Goal: Task Accomplishment & Management: Manage account settings

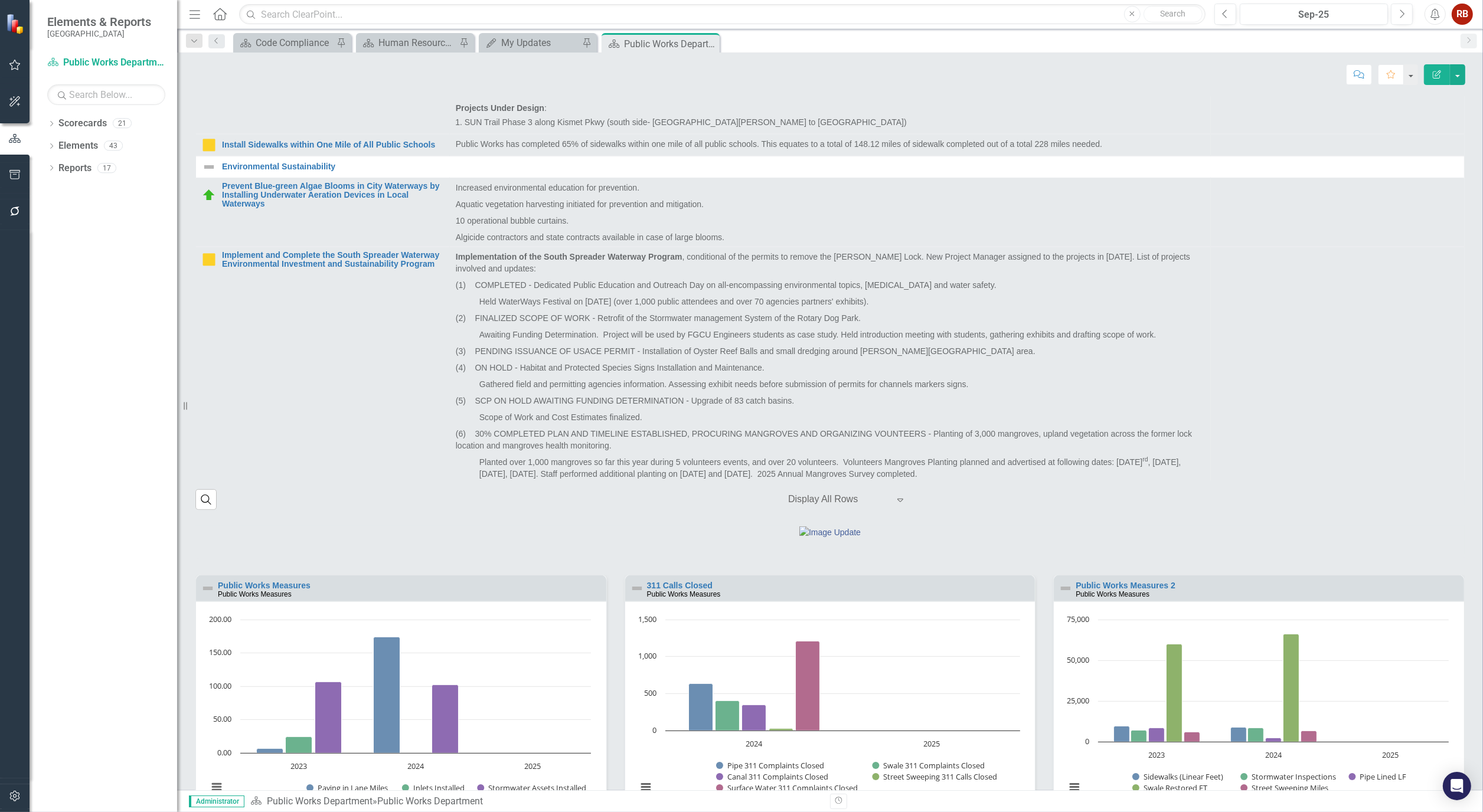
scroll to position [656, 0]
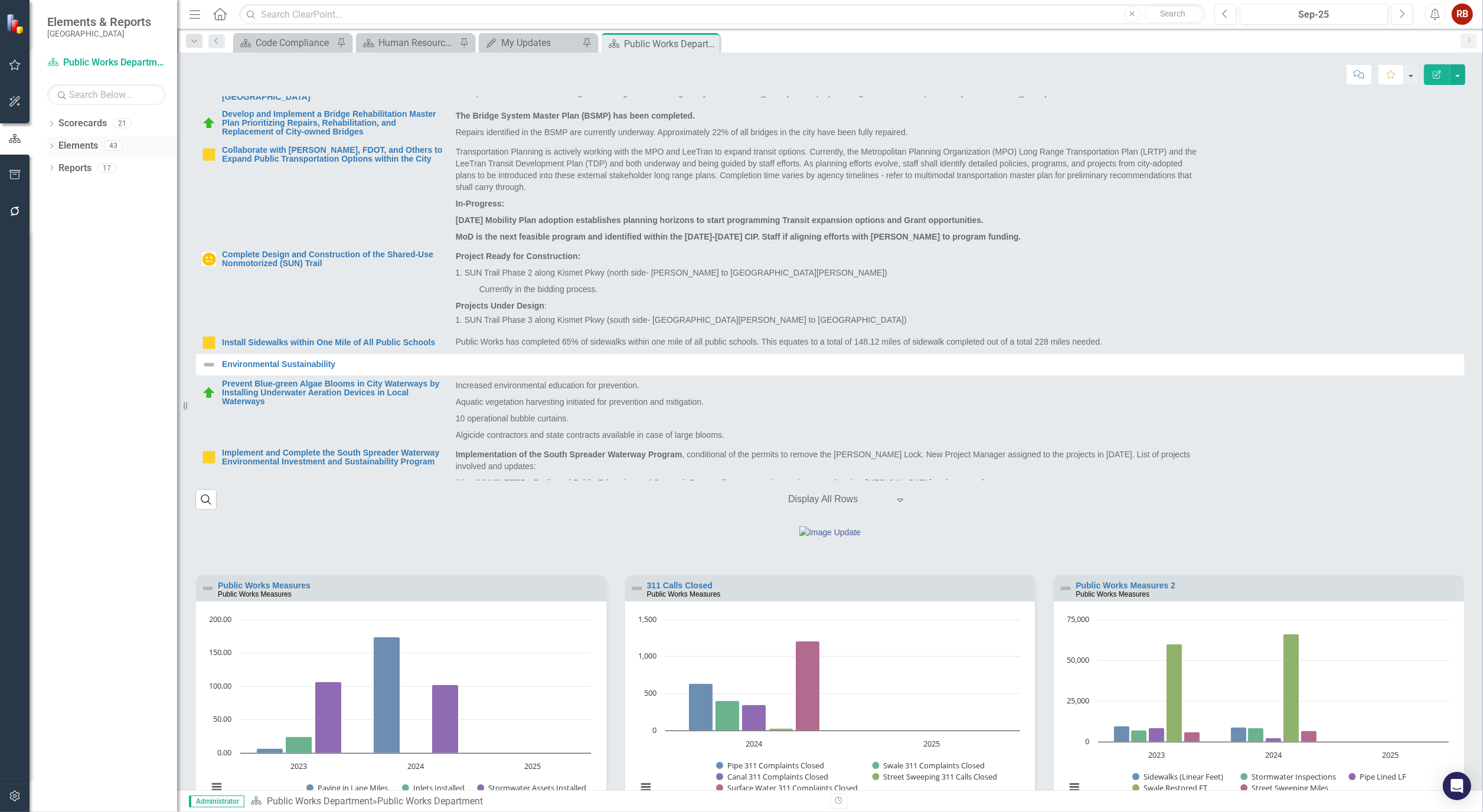
click at [50, 142] on div "Dropdown" at bounding box center [51, 146] width 8 height 10
click at [94, 188] on link "Waypoint Waypoints" at bounding box center [94, 191] width 60 height 14
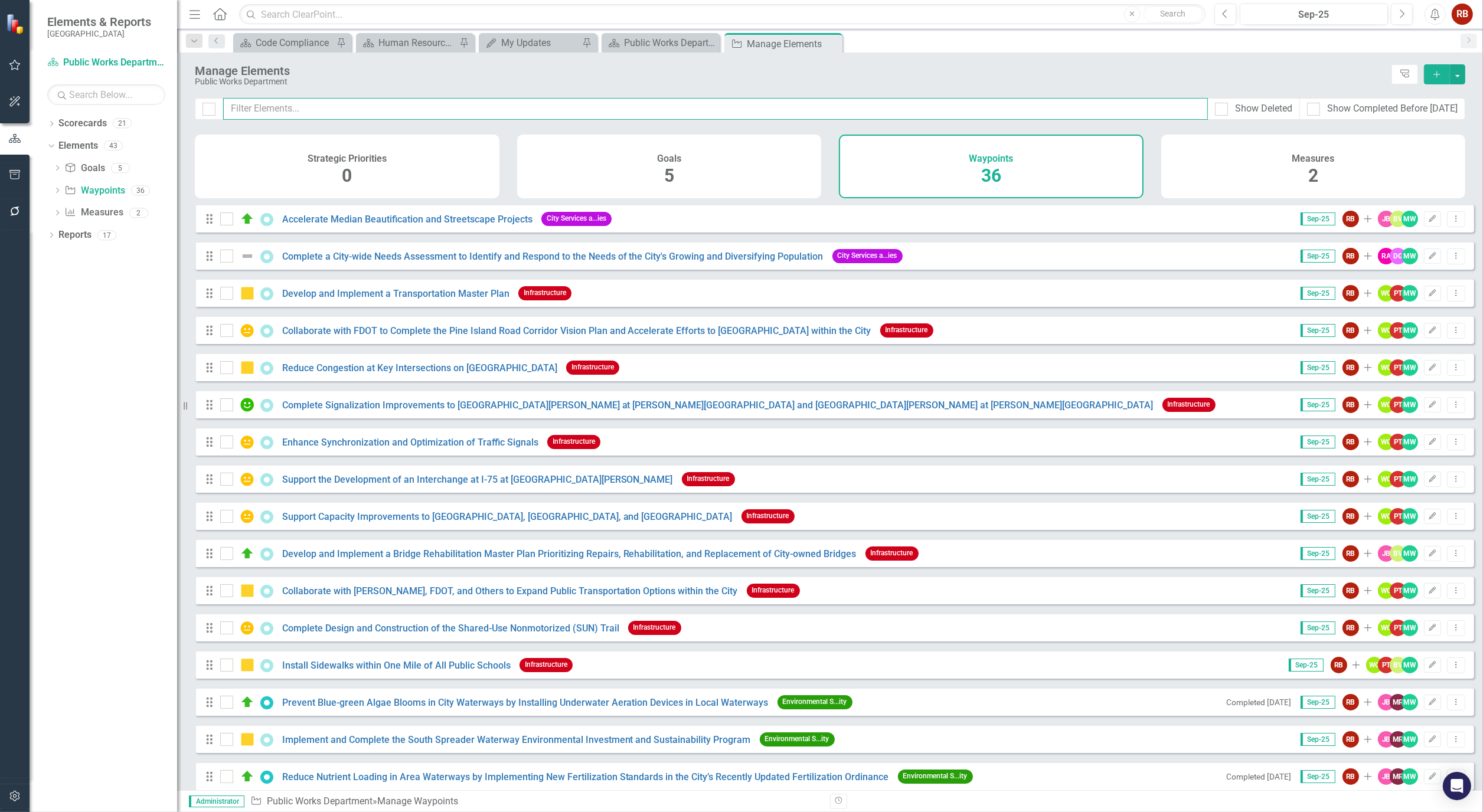
click at [332, 105] on input "text" at bounding box center [716, 109] width 985 height 21
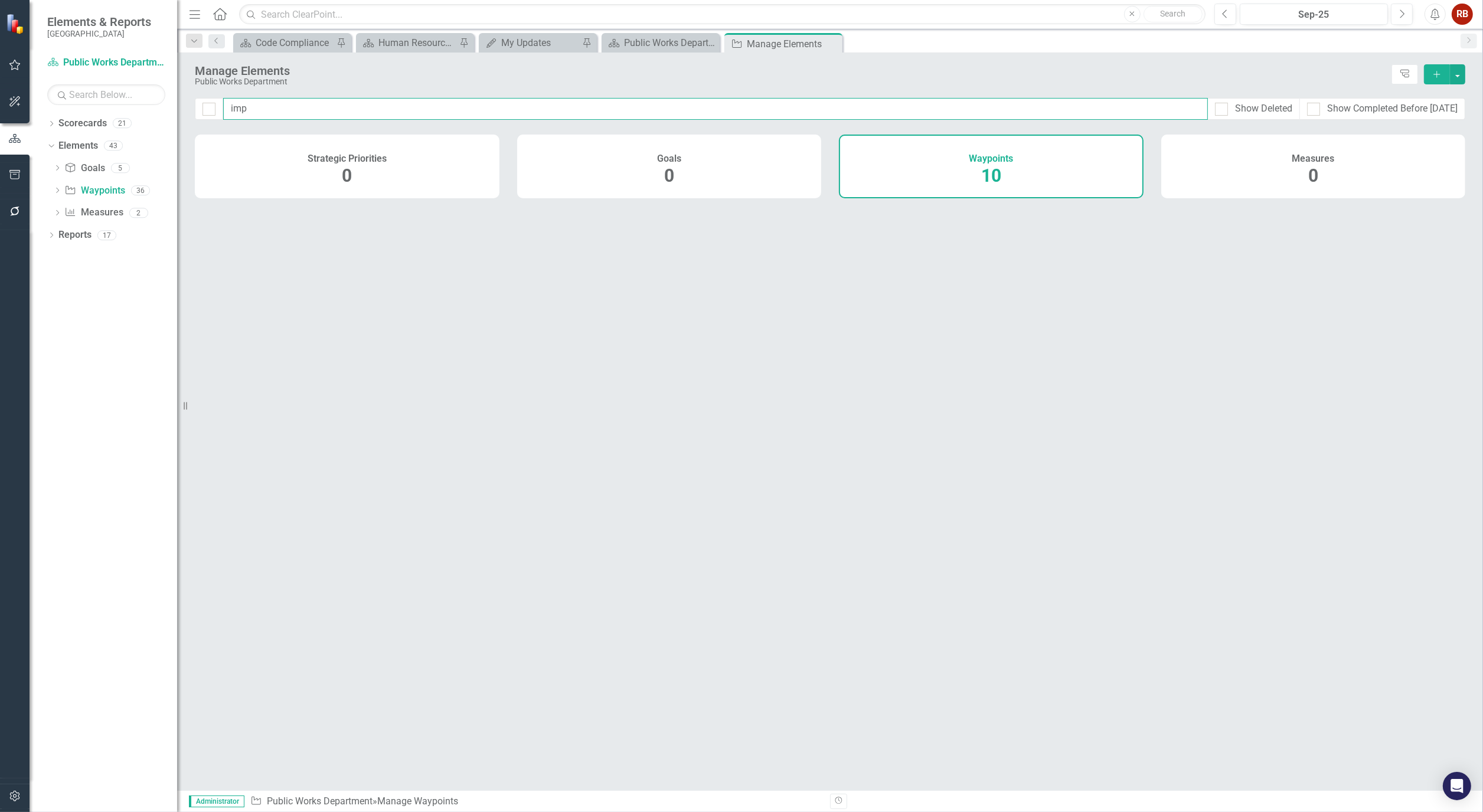
type input "impl"
checkbox input "false"
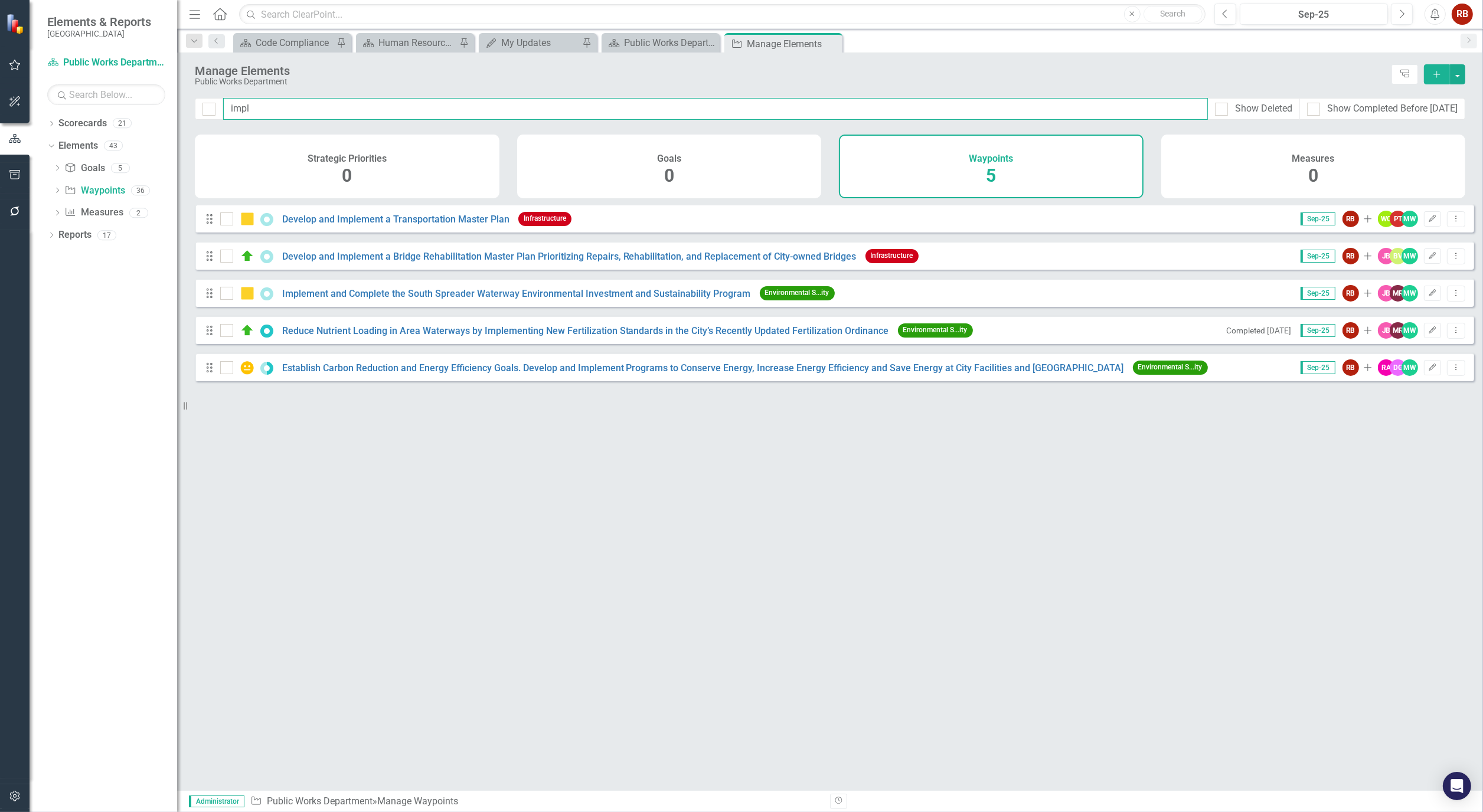
type input "imp"
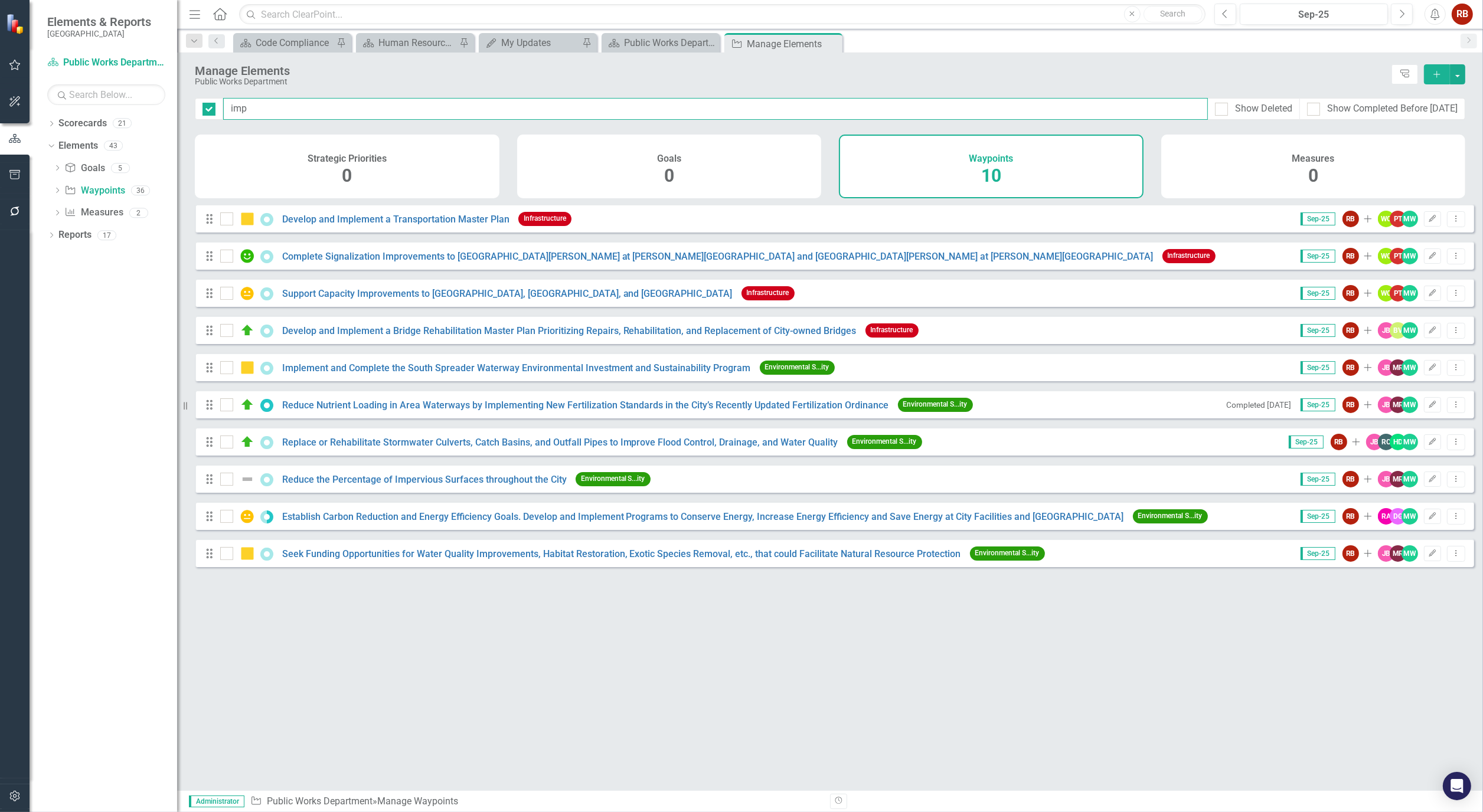
checkbox input "false"
type input "im"
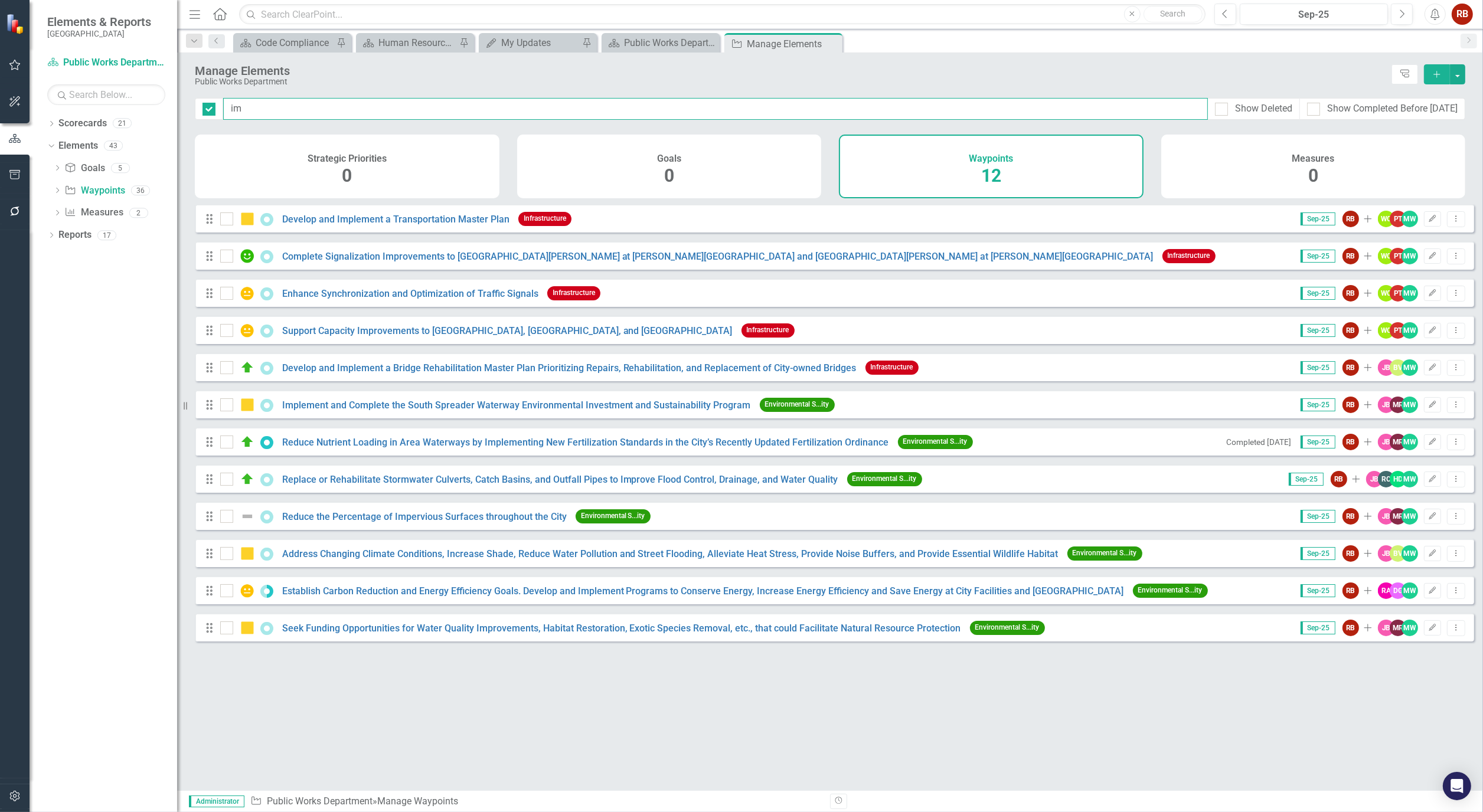
checkbox input "false"
type input "i"
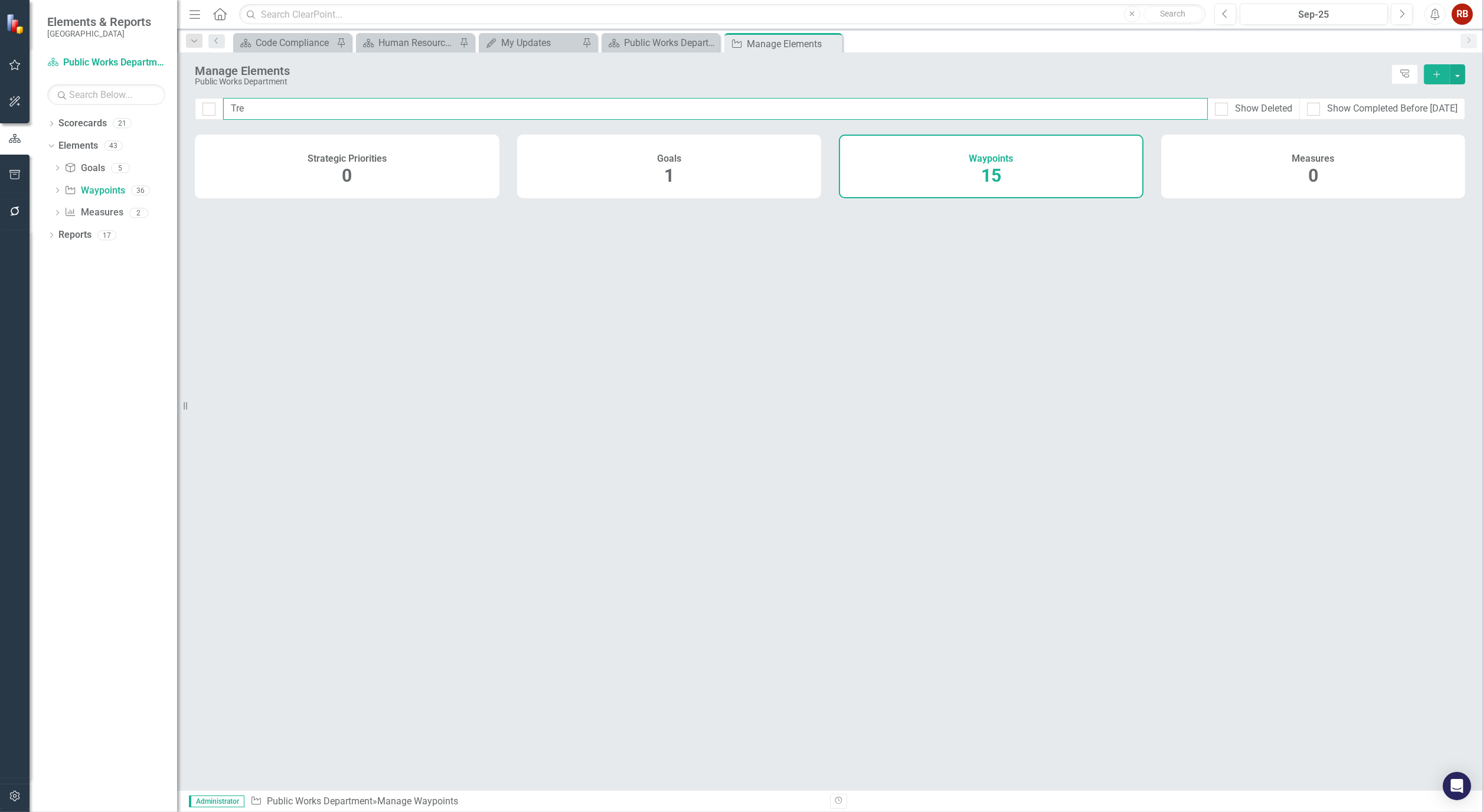
type input "Tree"
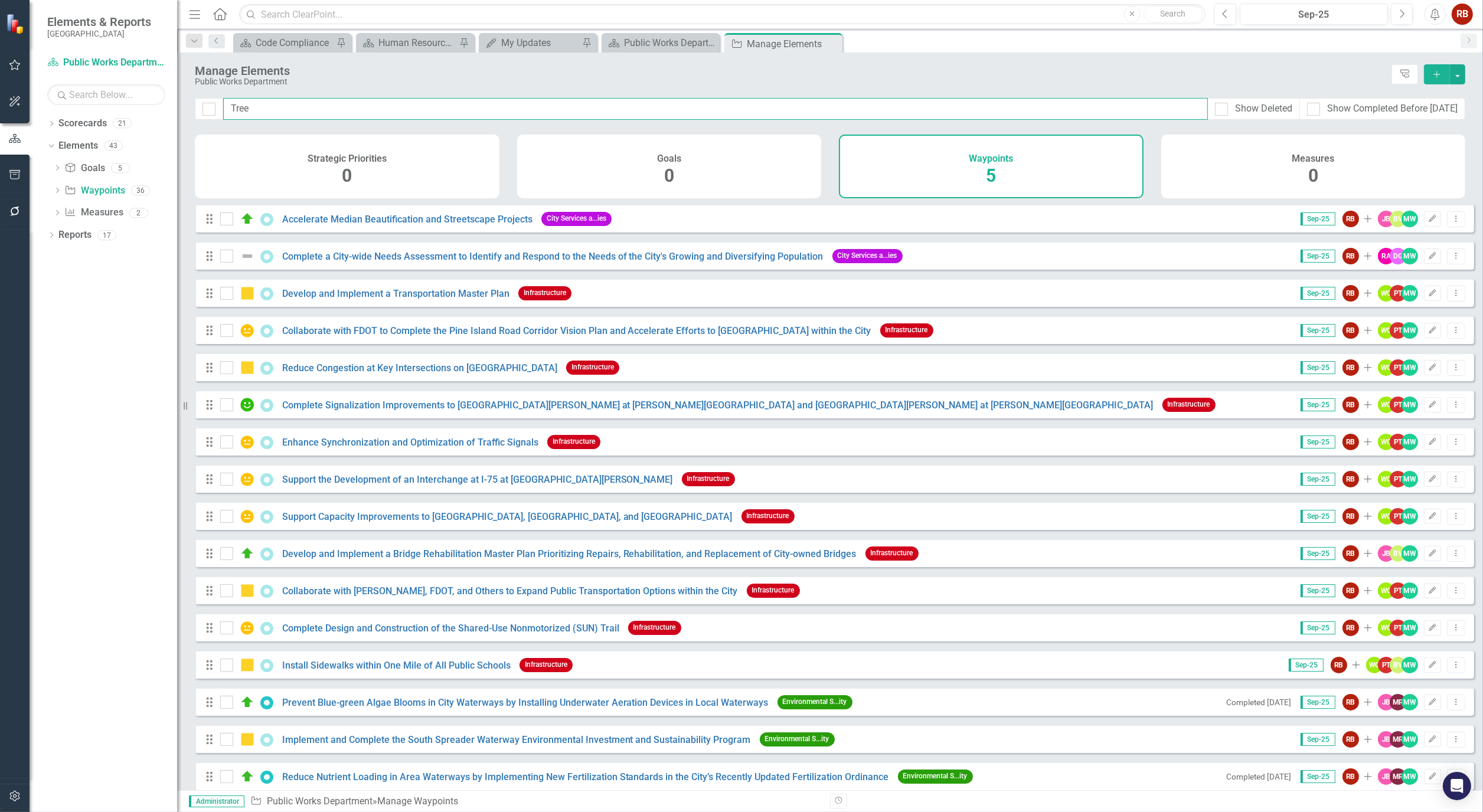
checkbox input "false"
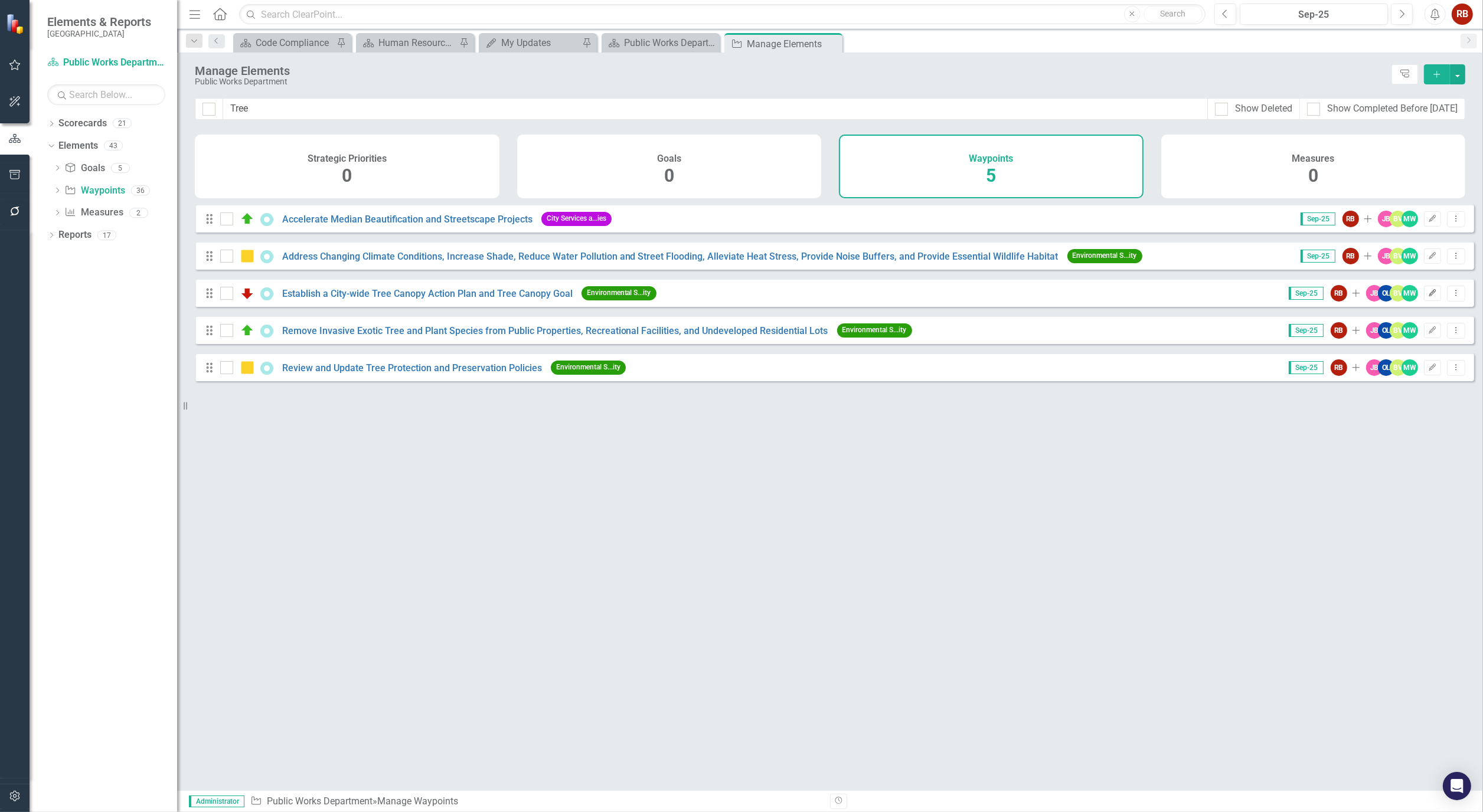
click at [1429, 301] on button "Edit" at bounding box center [1432, 293] width 17 height 15
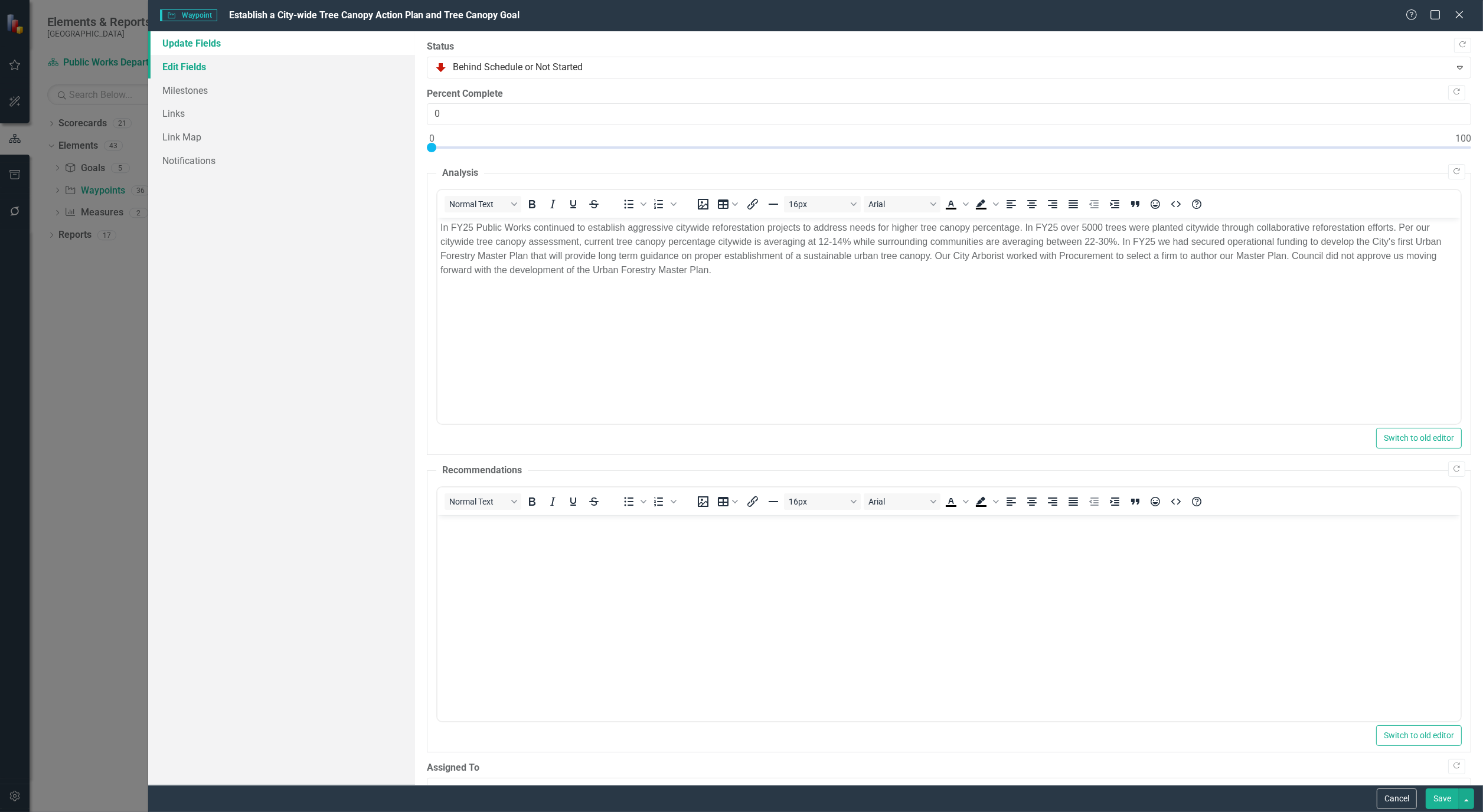
click at [195, 65] on link "Edit Fields" at bounding box center [282, 67] width 267 height 24
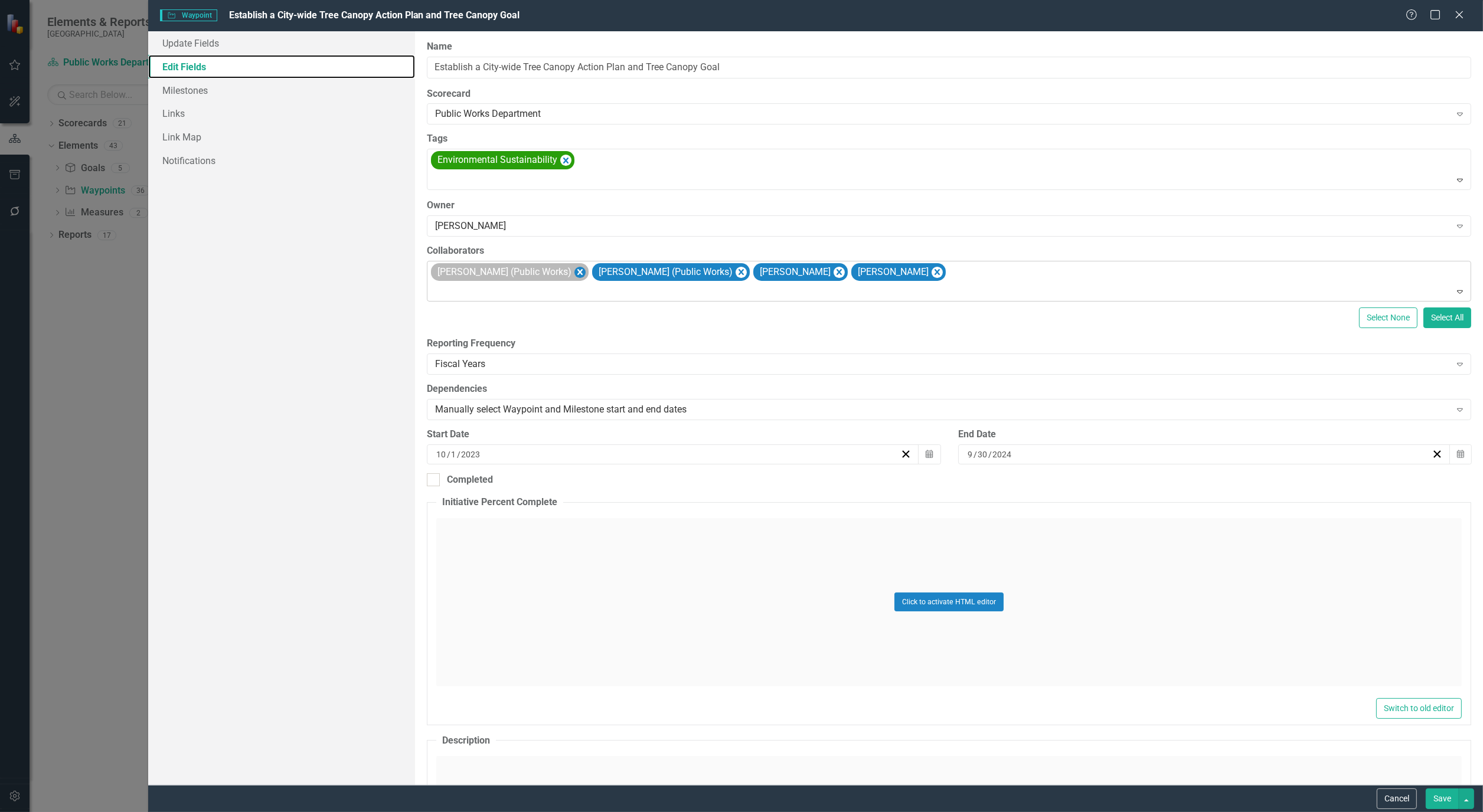
click at [583, 272] on icon "Remove James Breakfield (Public Works)" at bounding box center [580, 272] width 5 height 6
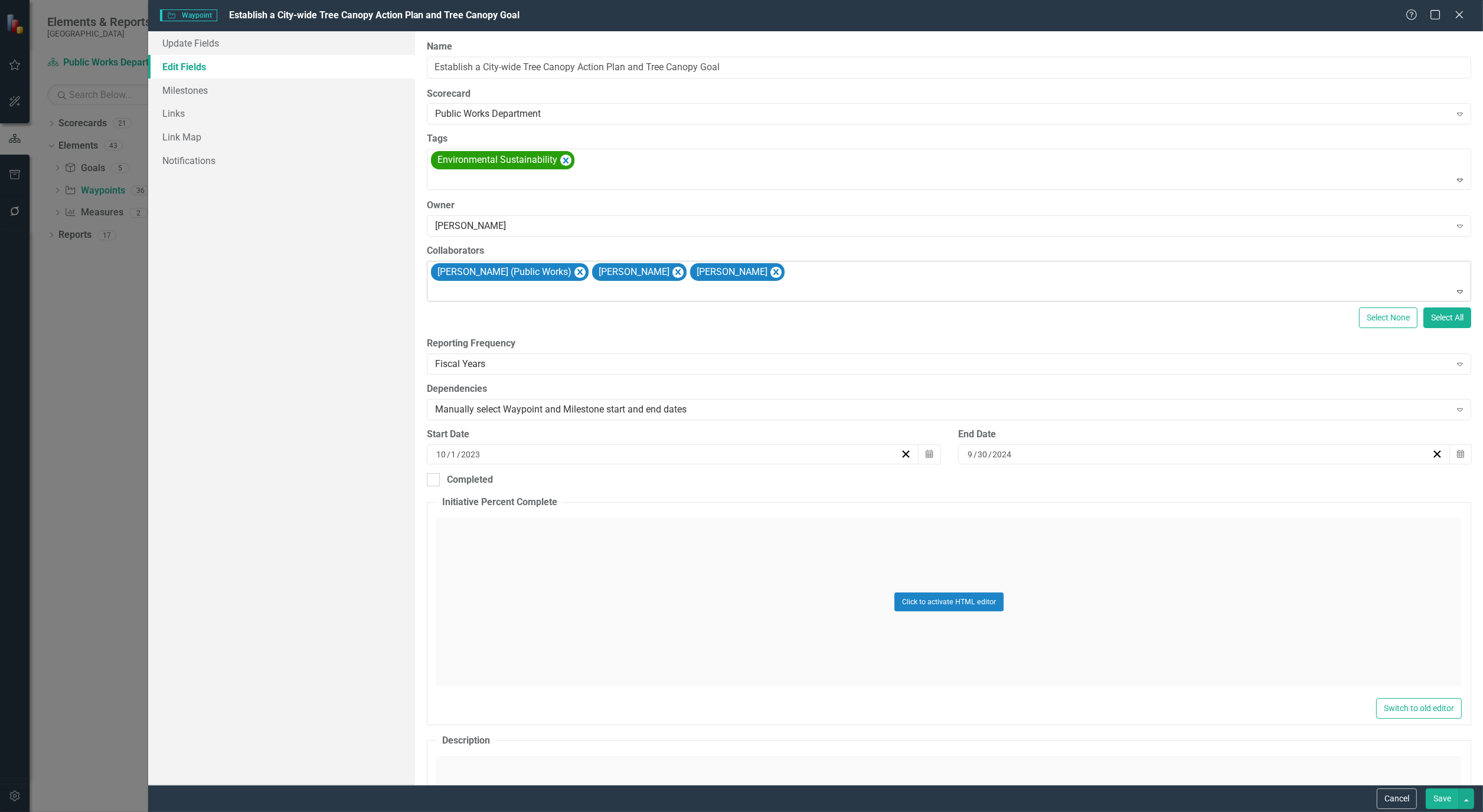
click at [1444, 793] on button "Save" at bounding box center [1442, 798] width 33 height 21
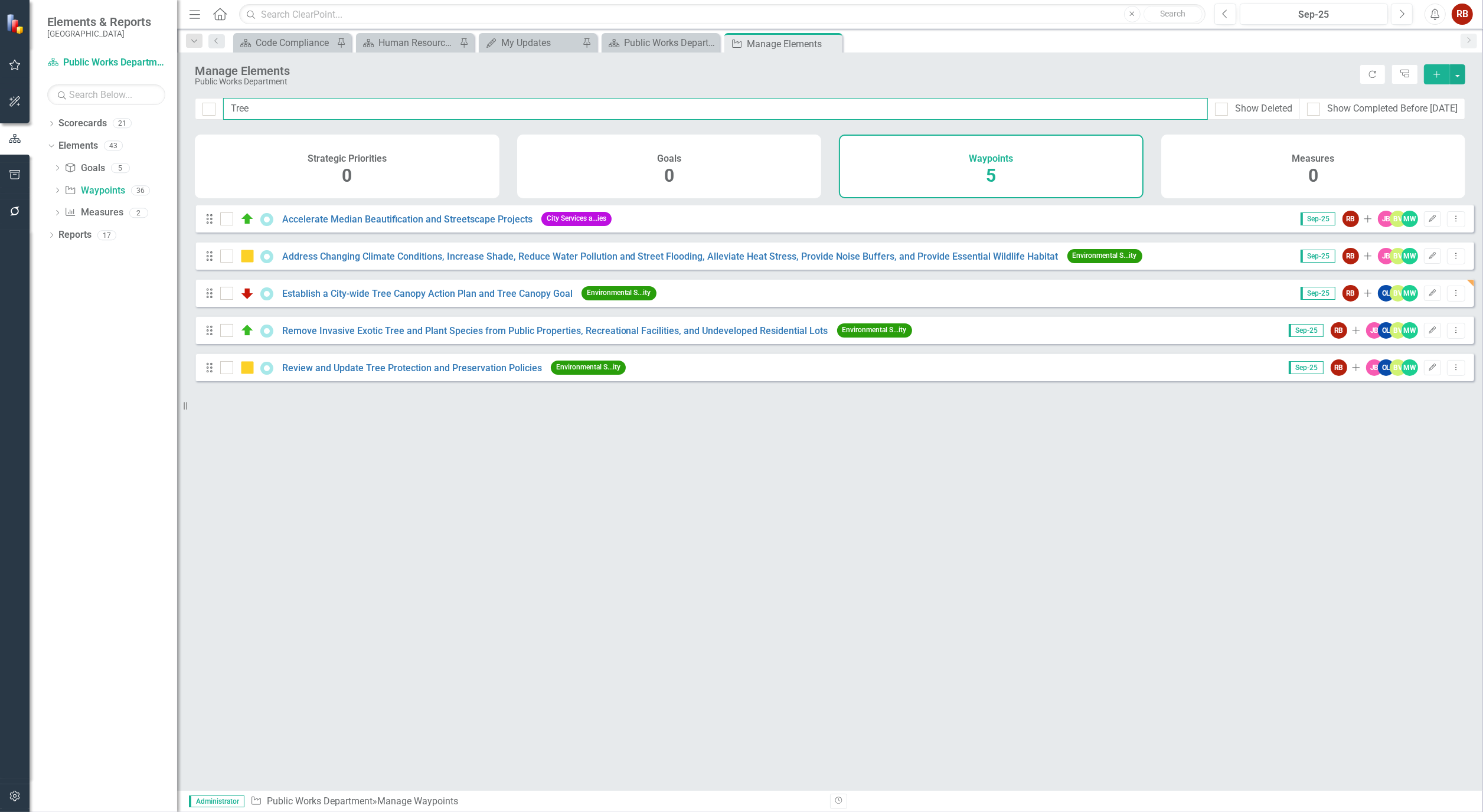
drag, startPoint x: 270, startPoint y: 111, endPoint x: 216, endPoint y: 104, distance: 54.5
click at [216, 104] on div "Tree Show Deleted Show Completed Before [DATE]" at bounding box center [830, 109] width 1270 height 21
type input "e"
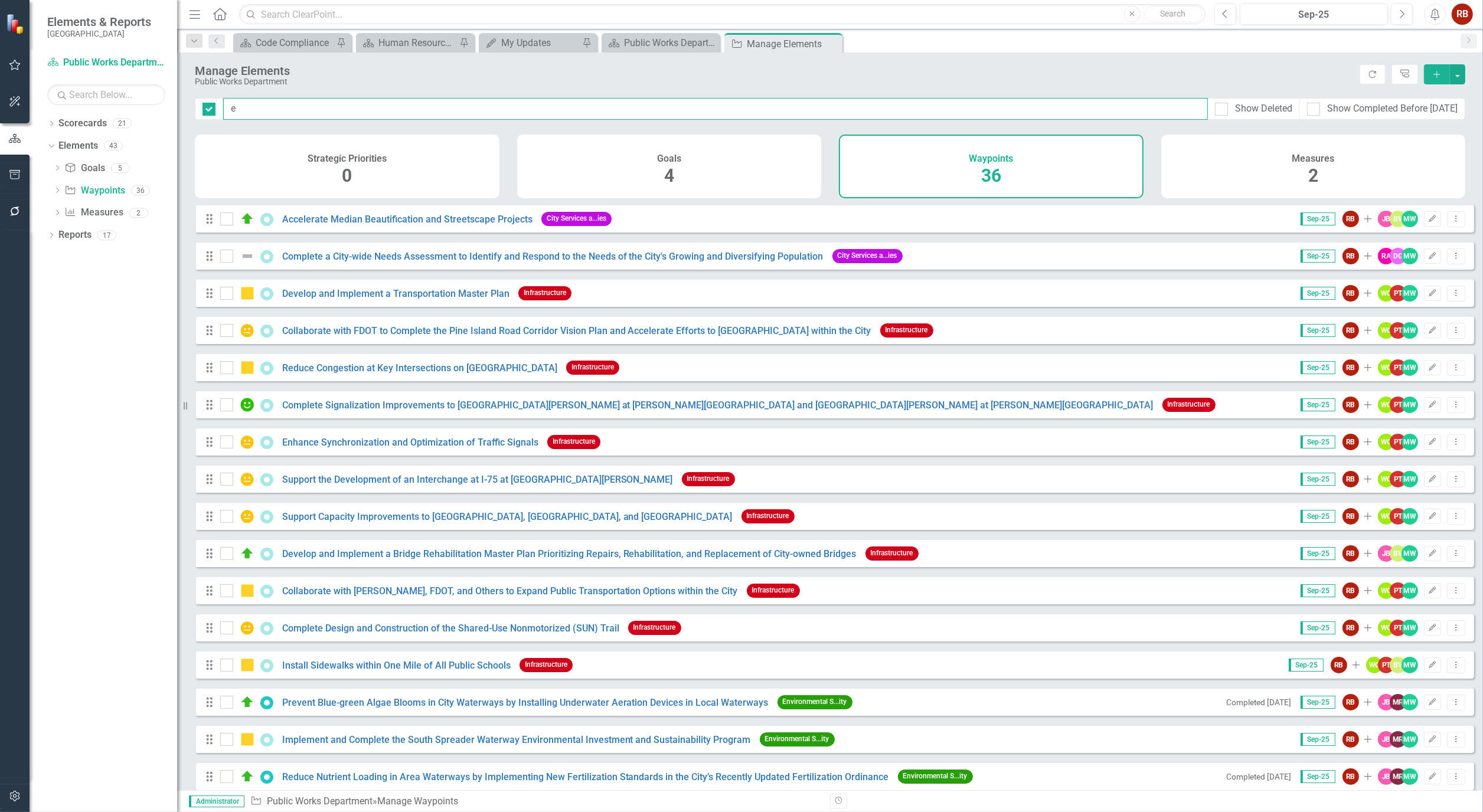
checkbox input "false"
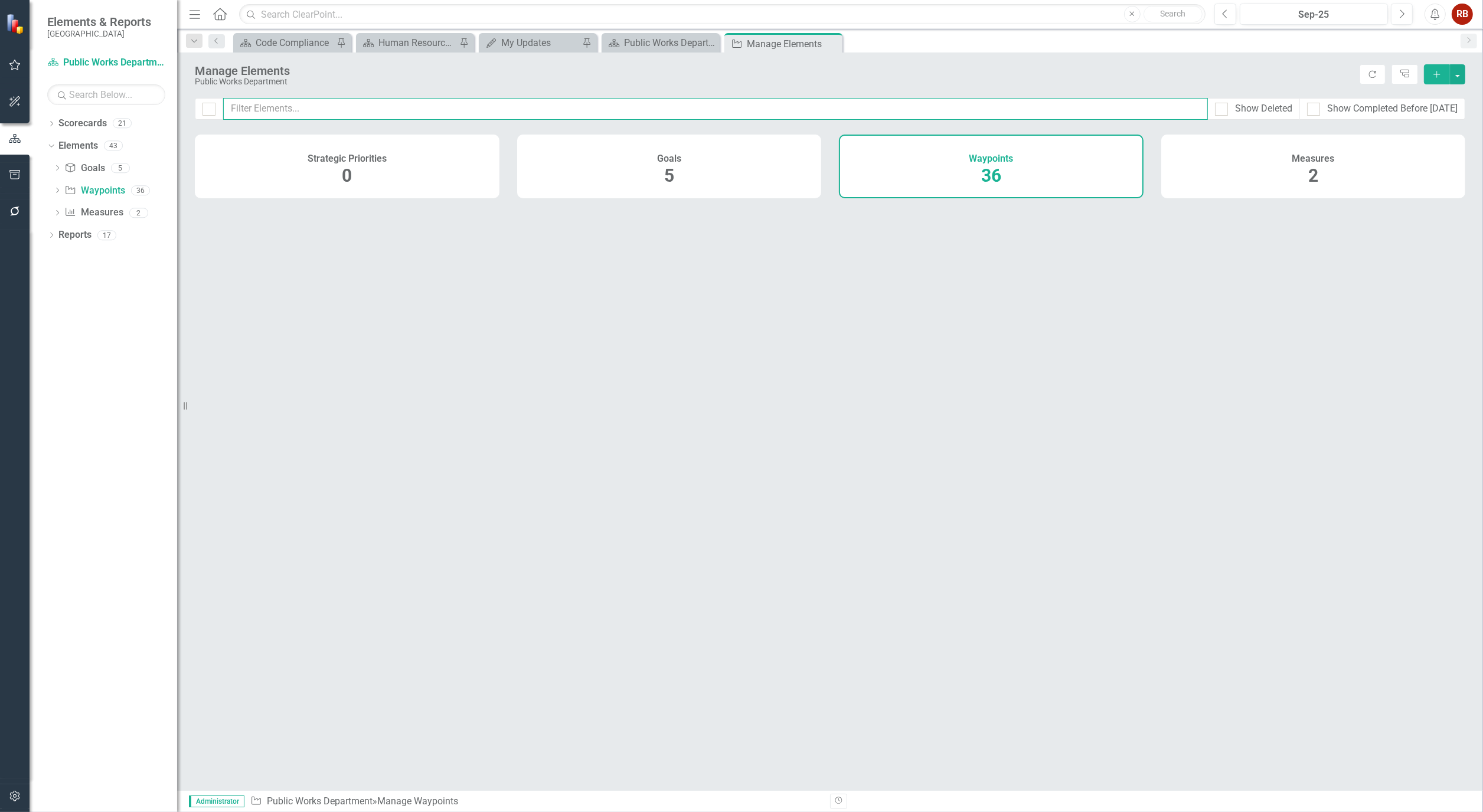
checkbox input "false"
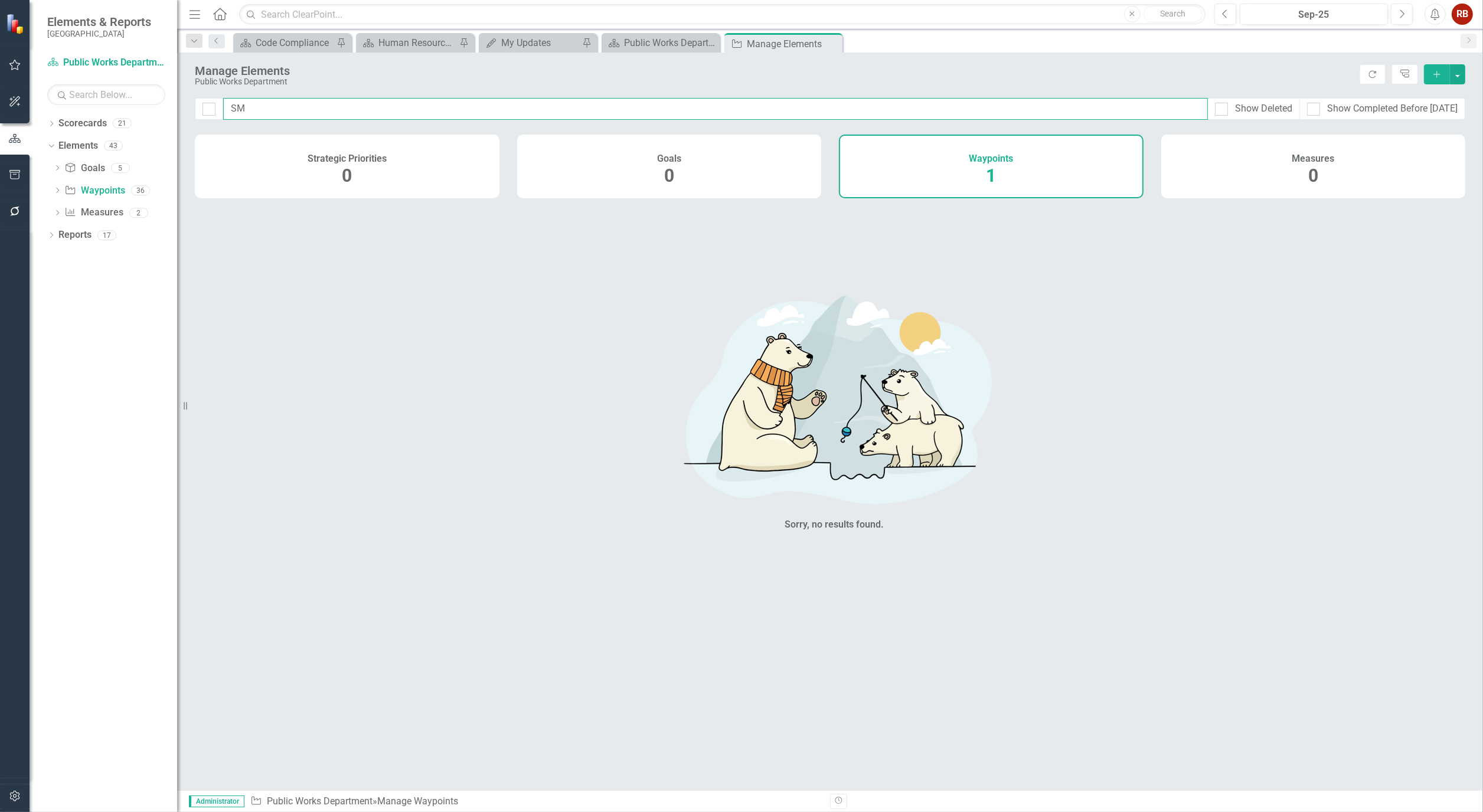
type input "S"
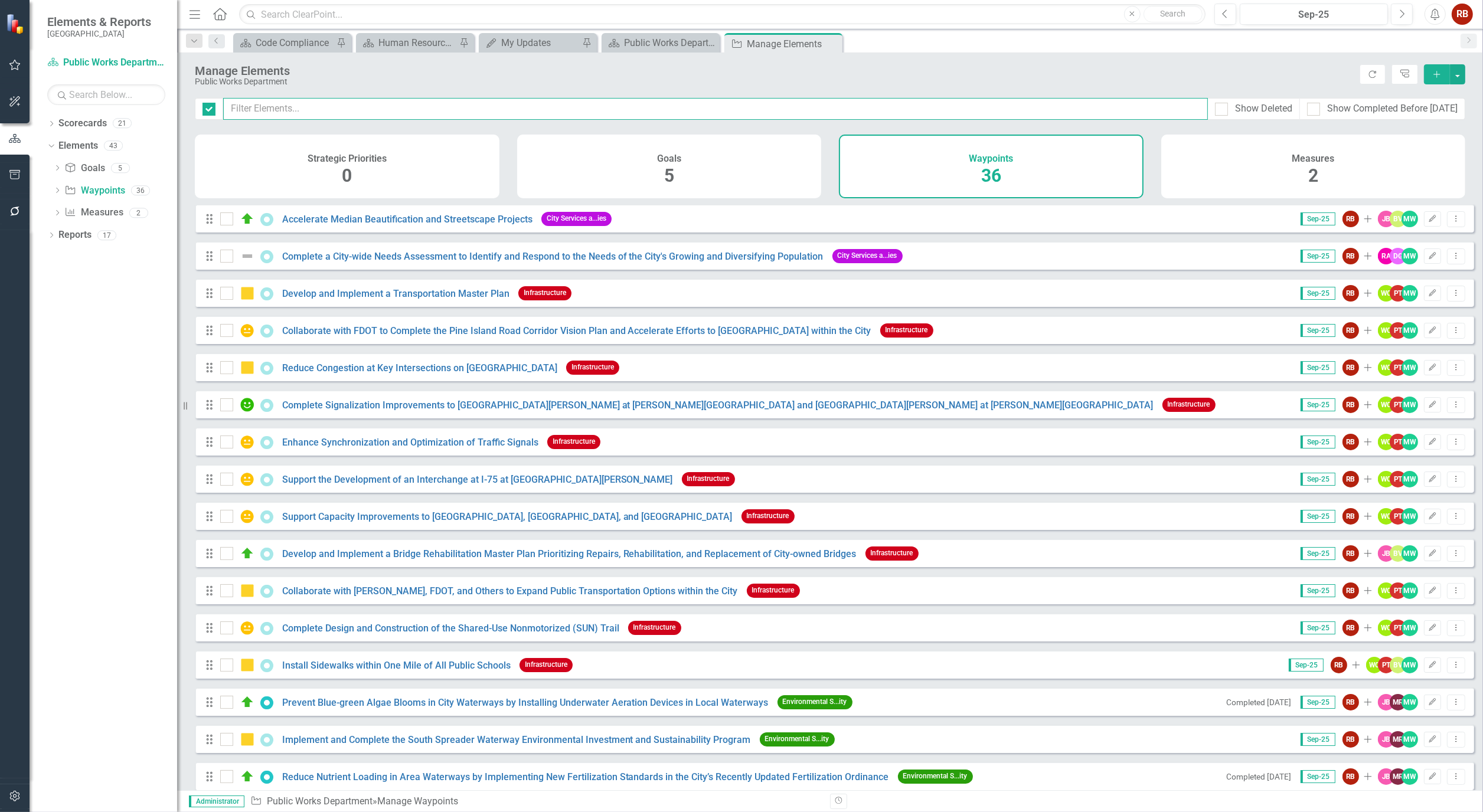
checkbox input "false"
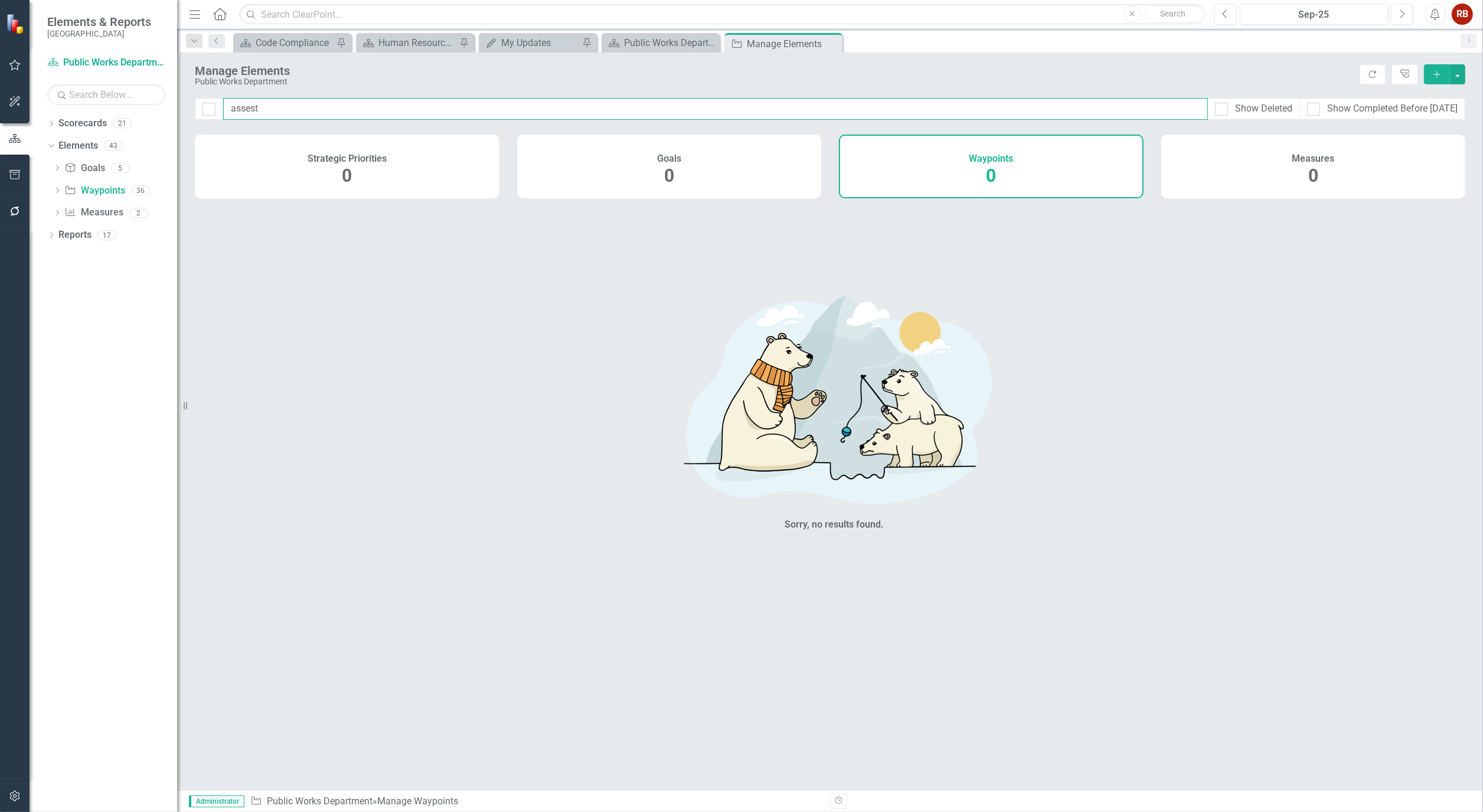
type input "asses"
checkbox input "false"
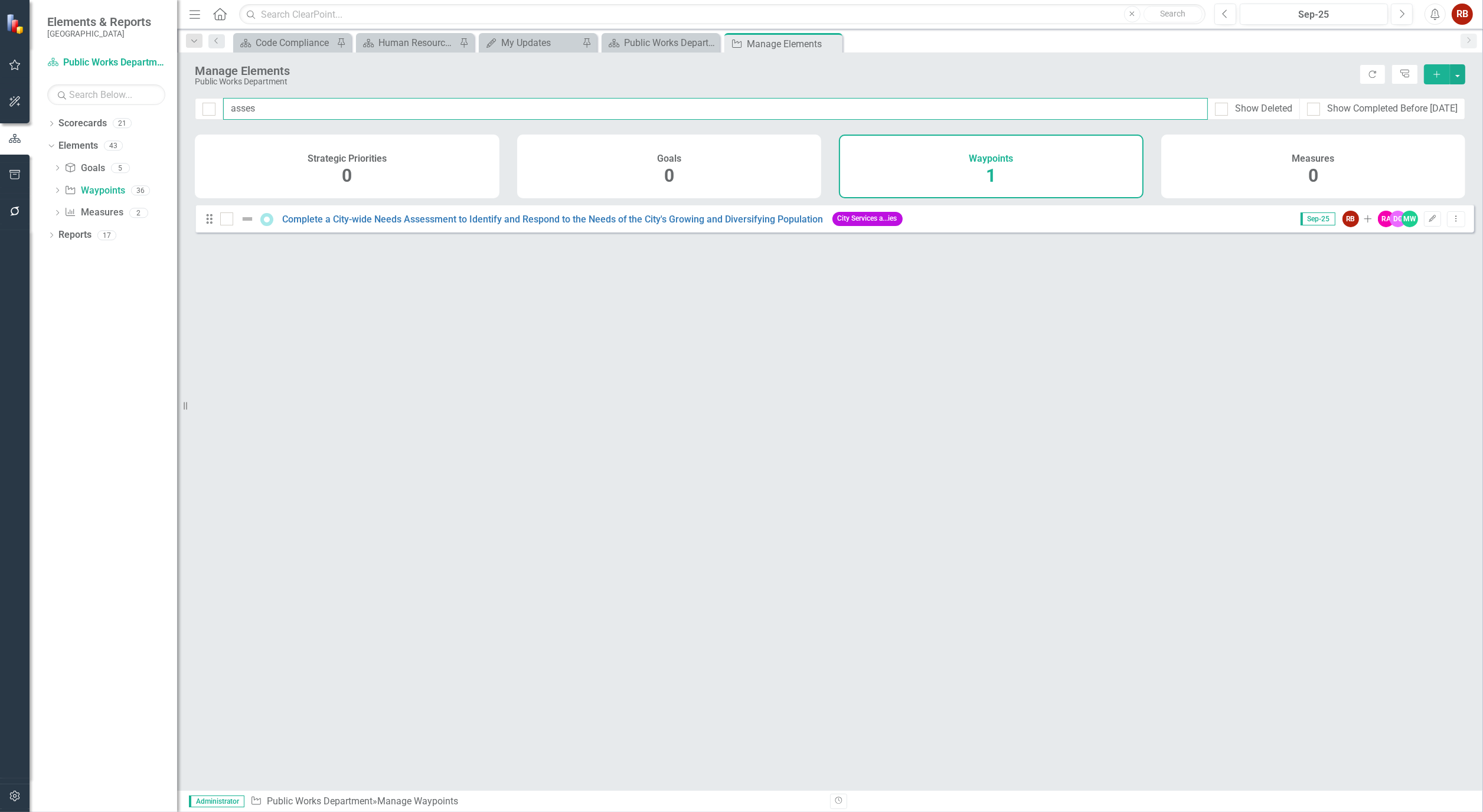
type input "asse"
checkbox input "false"
type input "ass"
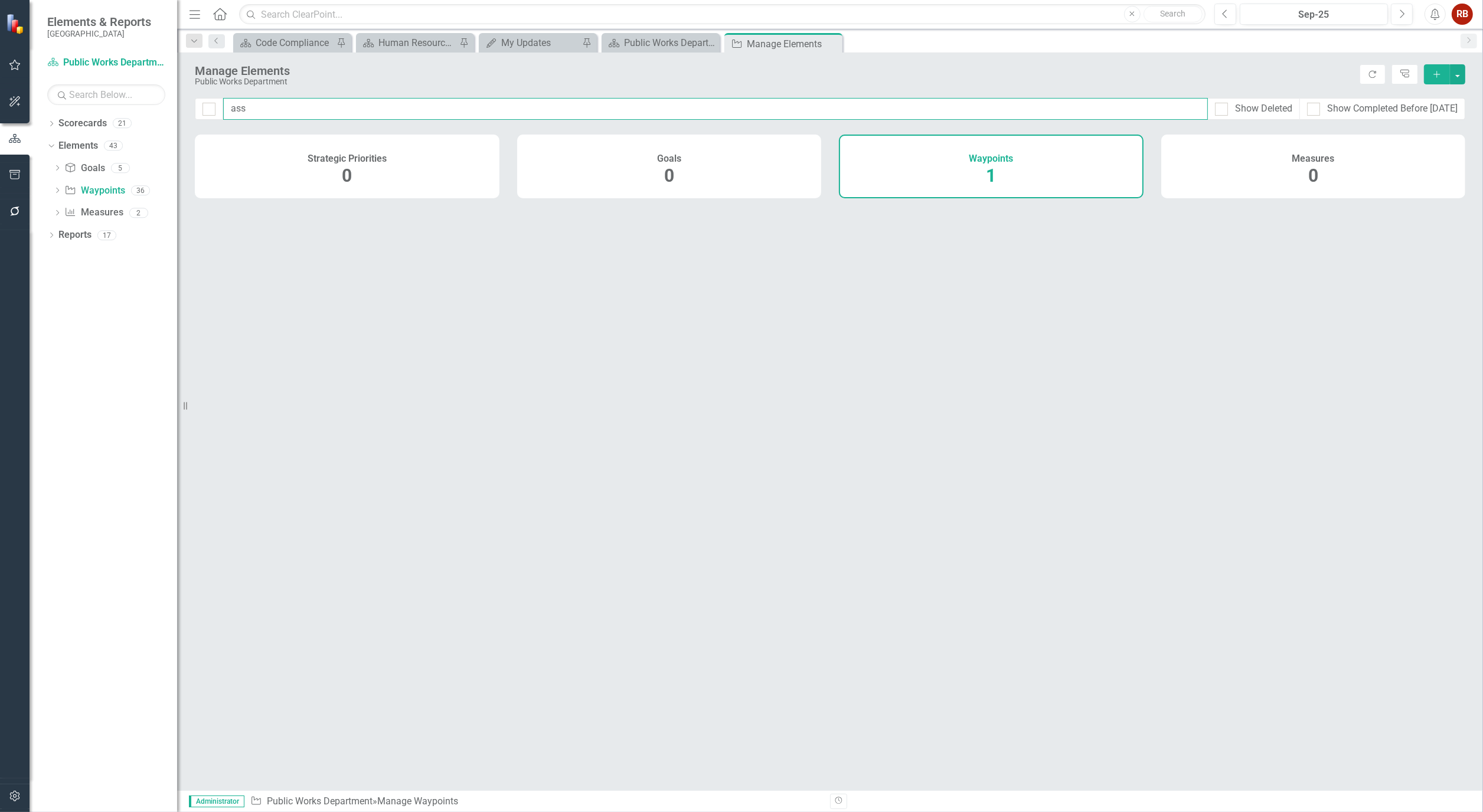
checkbox input "false"
type input "as"
checkbox input "false"
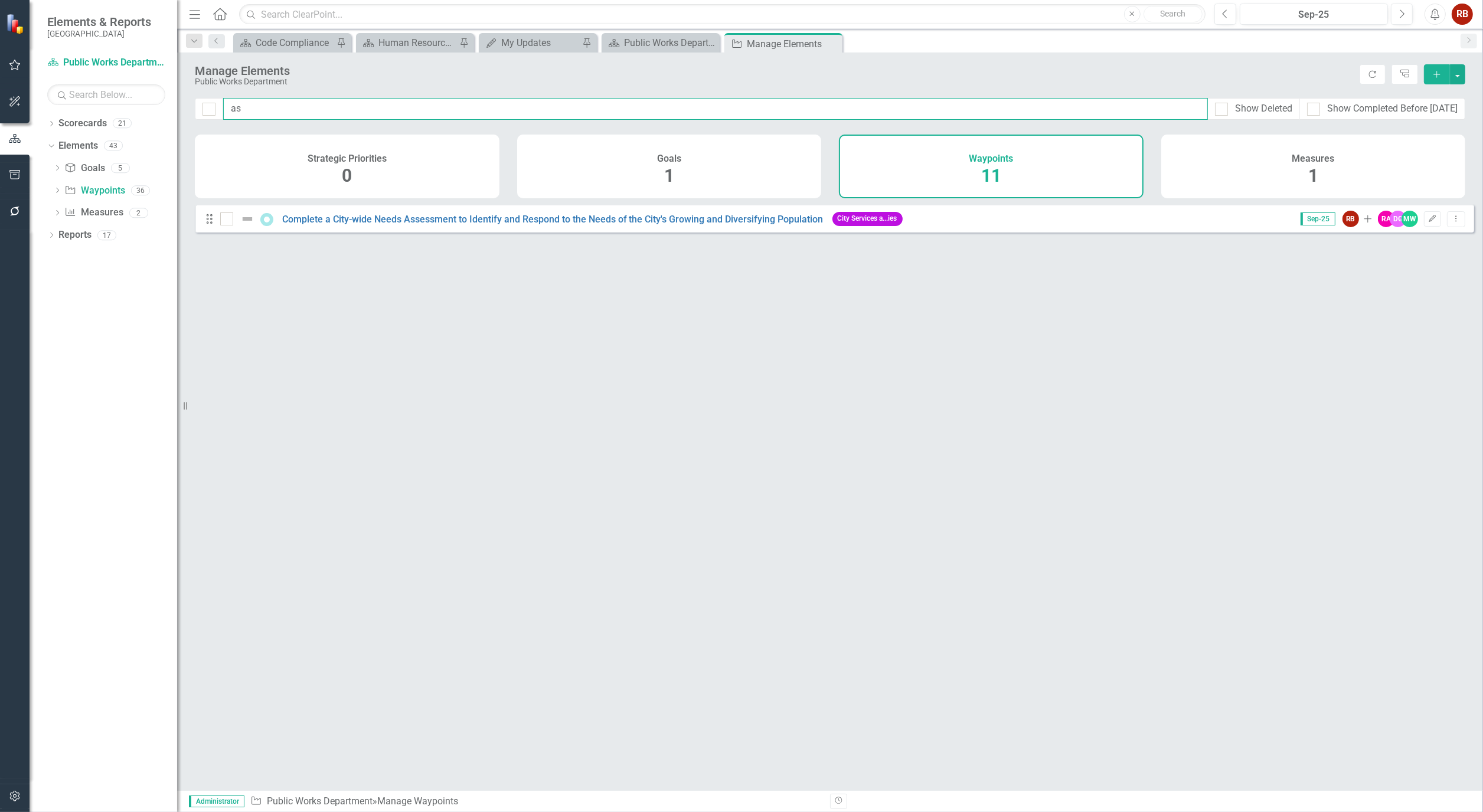
type input "a"
checkbox input "false"
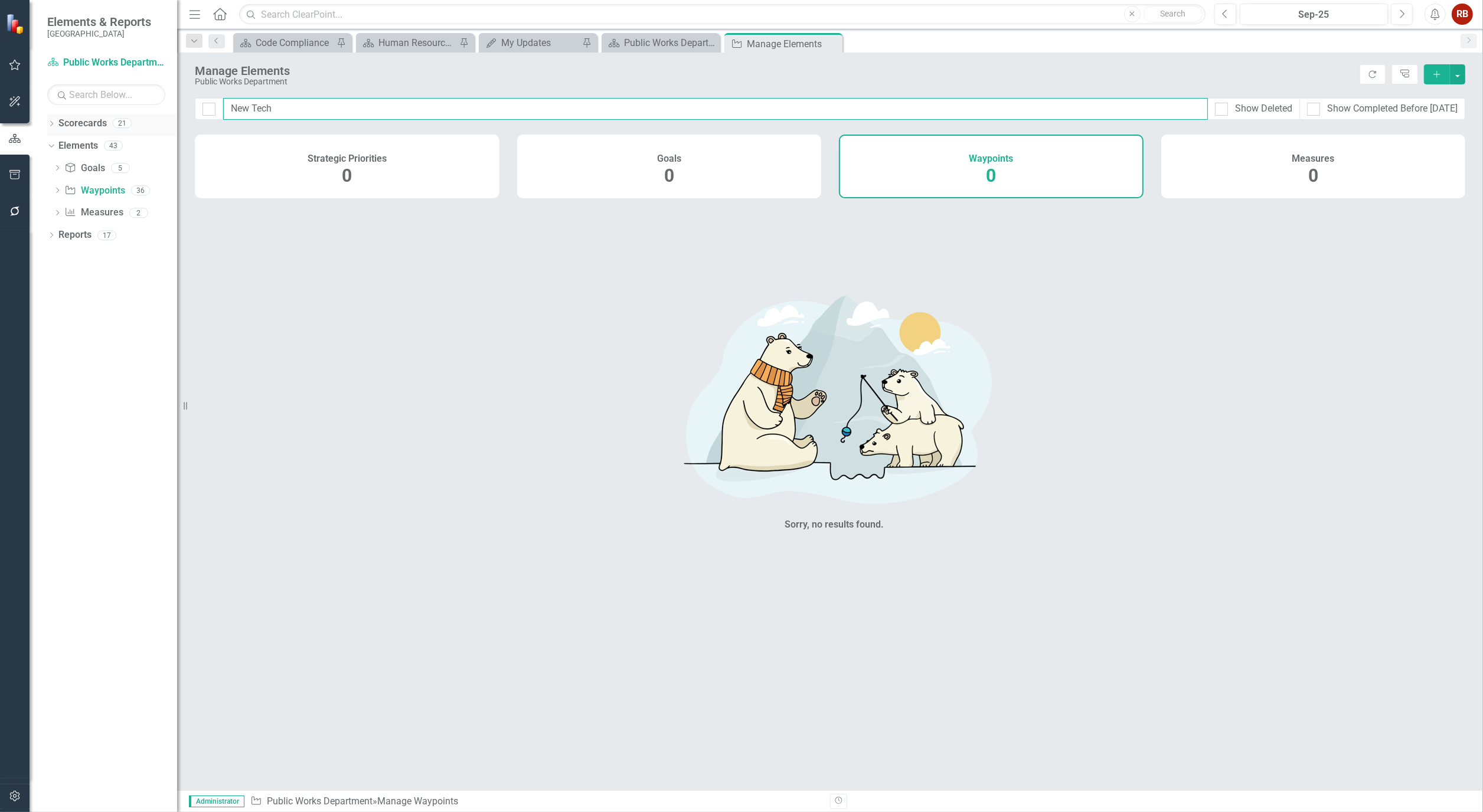
type input "New Tech"
click at [50, 122] on icon "Dropdown" at bounding box center [51, 125] width 8 height 6
click at [85, 162] on link "[GEOGRAPHIC_DATA], [GEOGRAPHIC_DATA] Strategic Plan" at bounding box center [121, 169] width 112 height 14
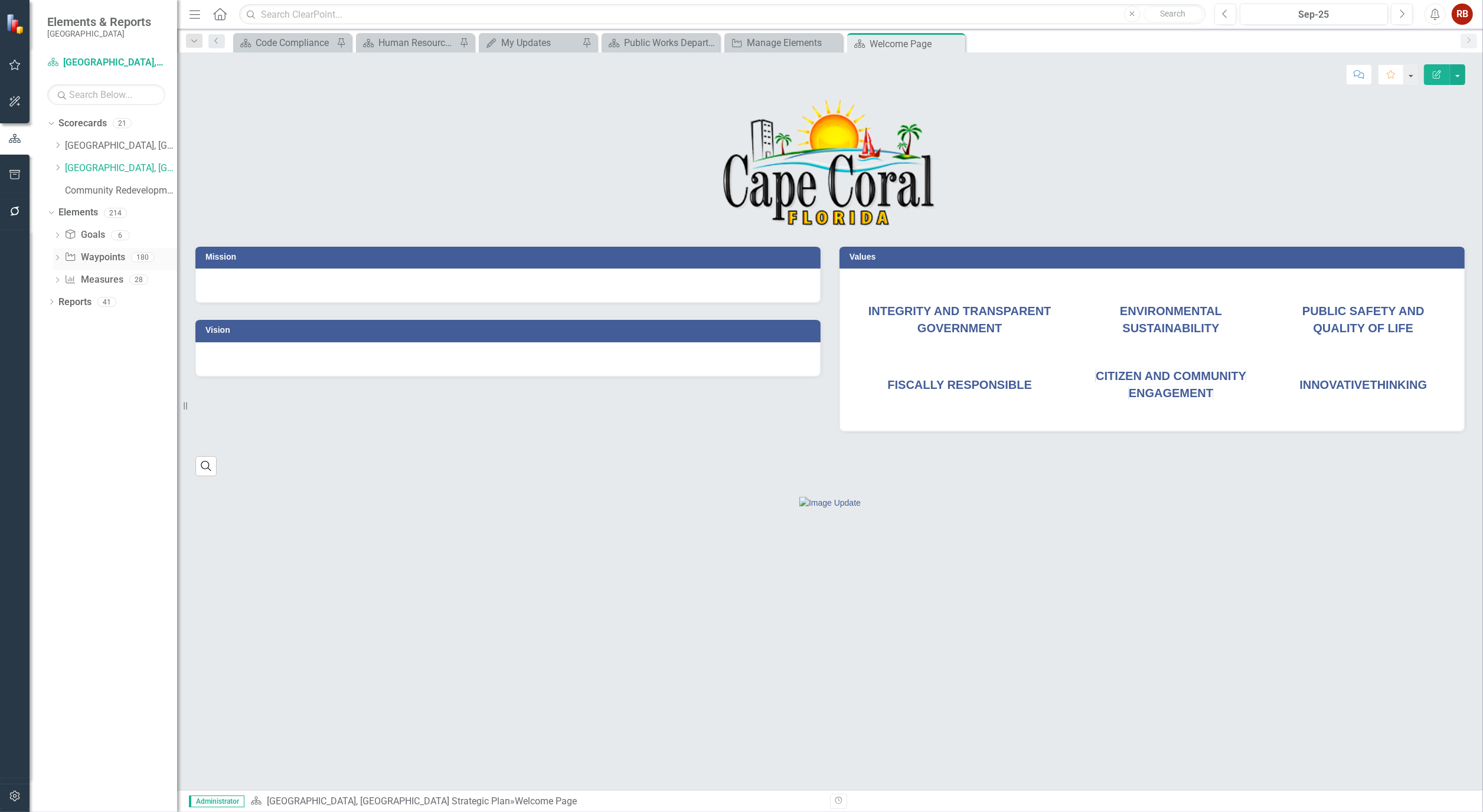
click at [98, 257] on link "Waypoint Waypoints" at bounding box center [94, 258] width 60 height 14
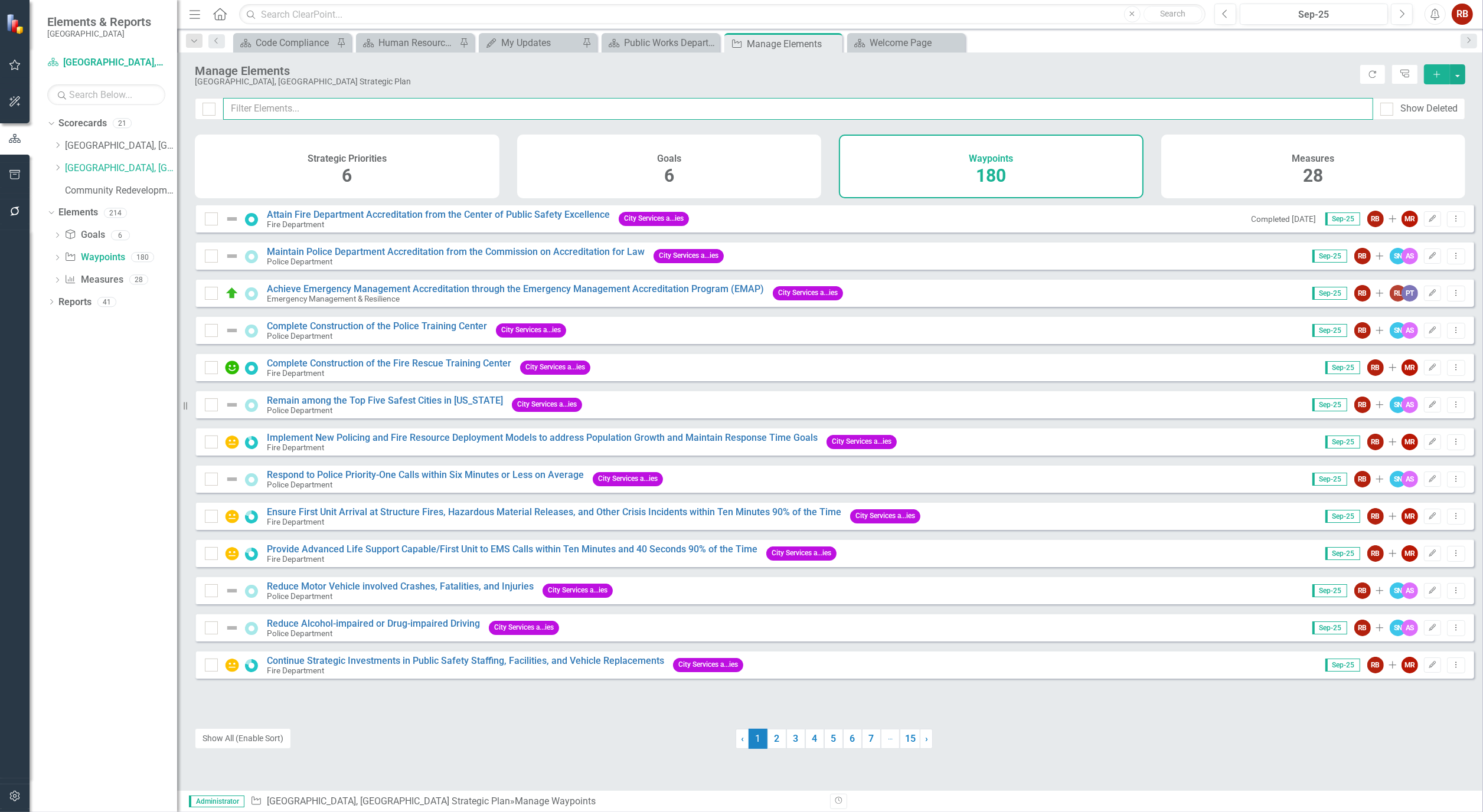
click at [317, 109] on input "text" at bounding box center [798, 109] width 1150 height 21
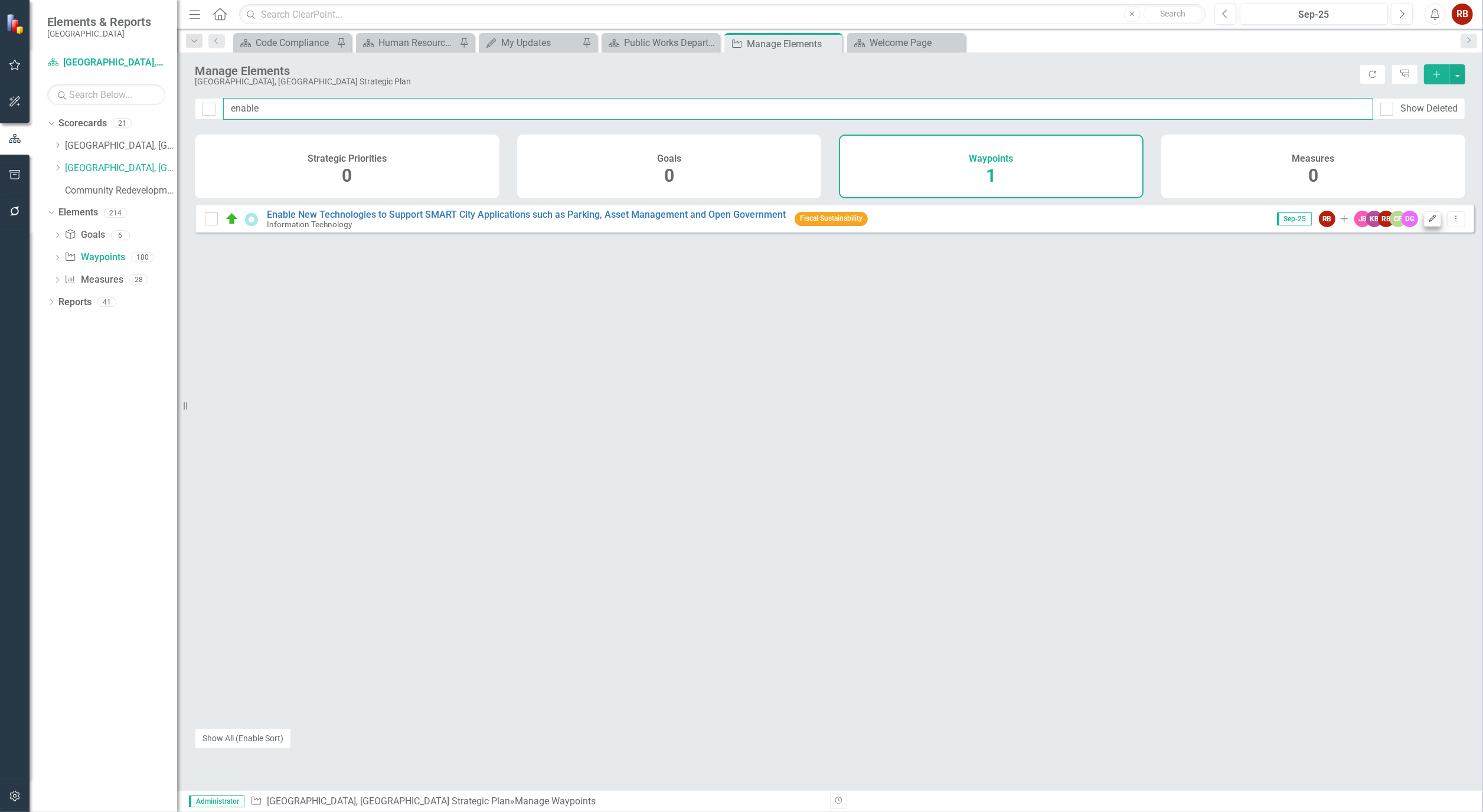
type input "enable"
click at [1429, 222] on icon "Edit" at bounding box center [1433, 219] width 9 height 7
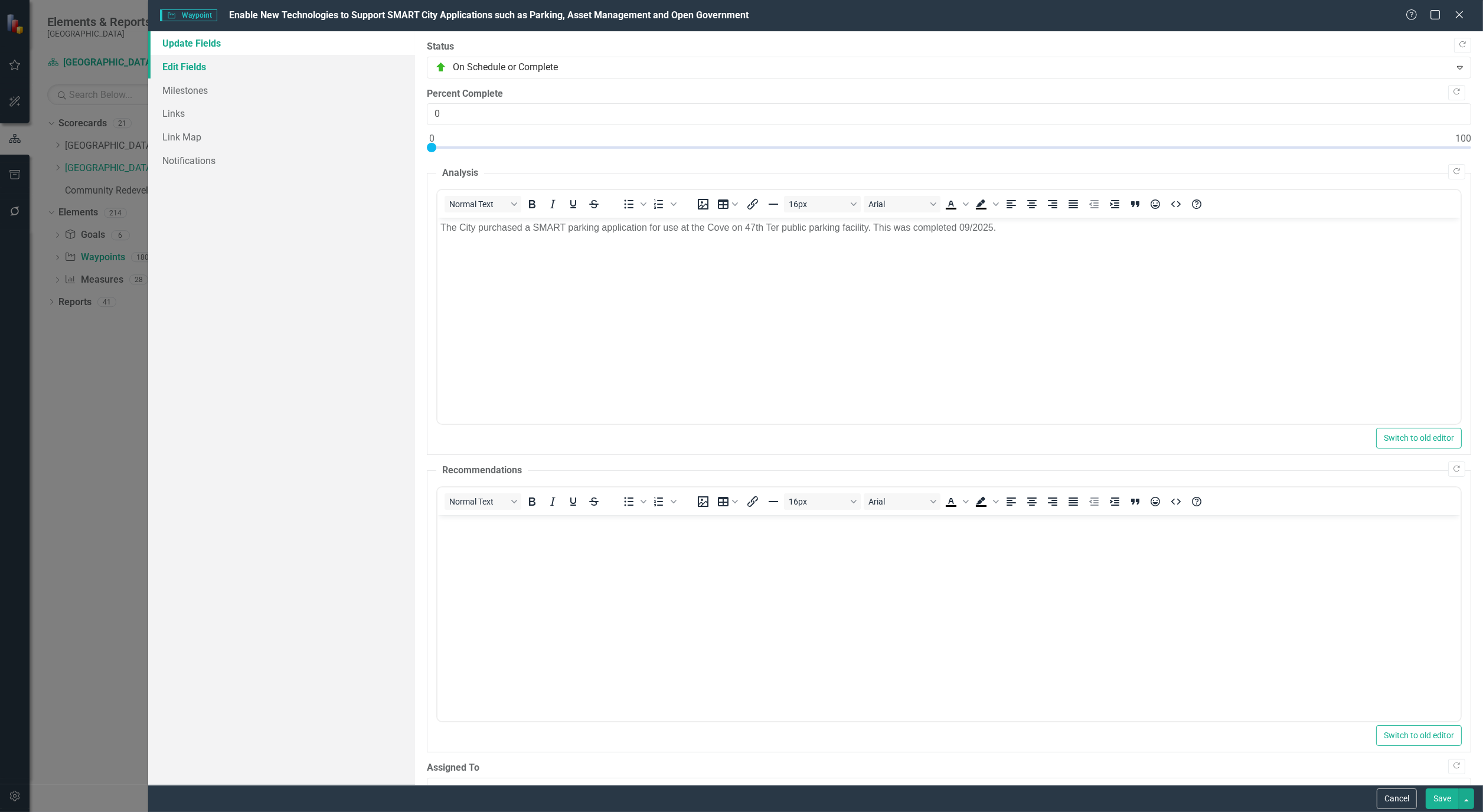
click at [184, 61] on link "Edit Fields" at bounding box center [282, 67] width 267 height 24
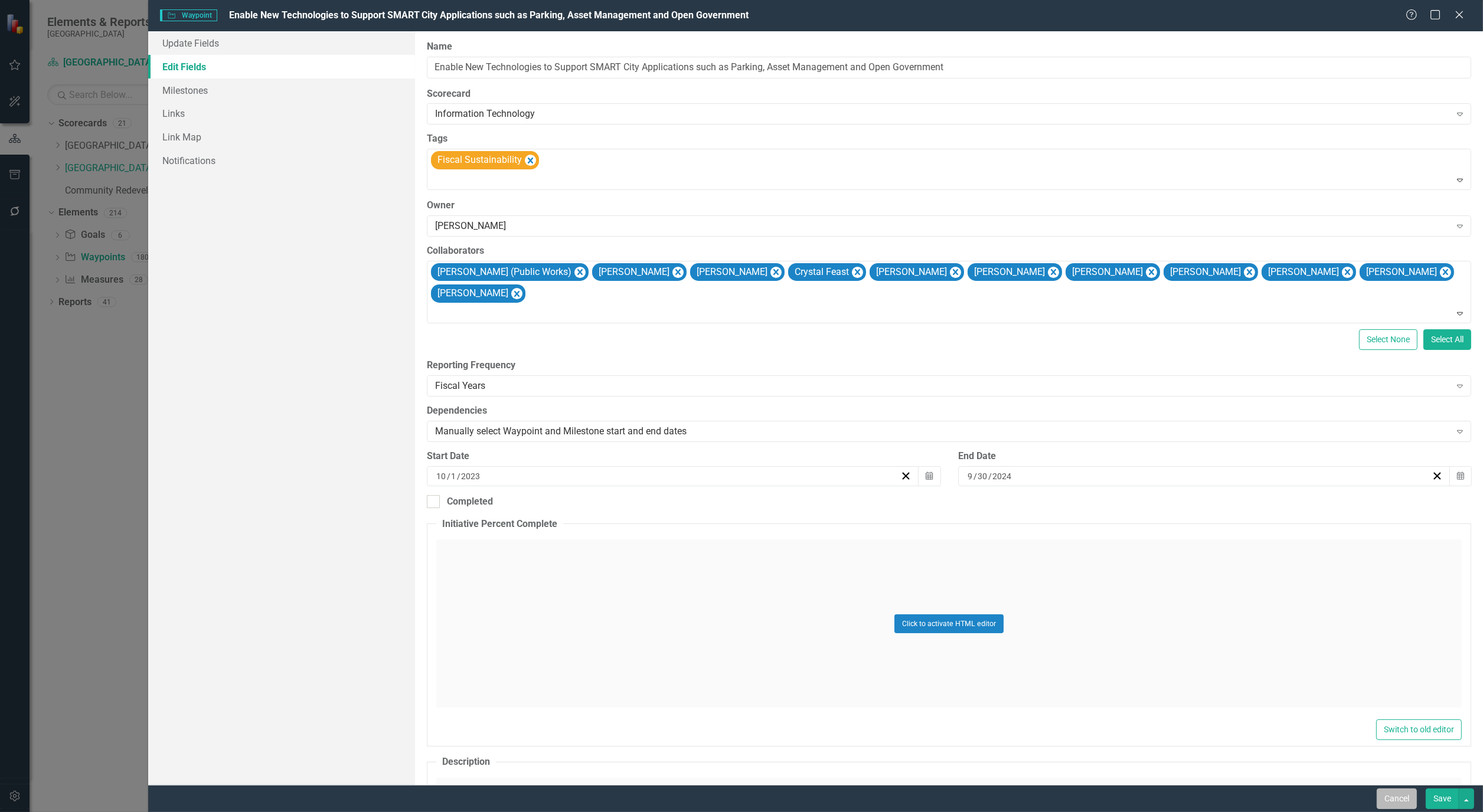
click at [1388, 795] on button "Cancel" at bounding box center [1397, 798] width 40 height 21
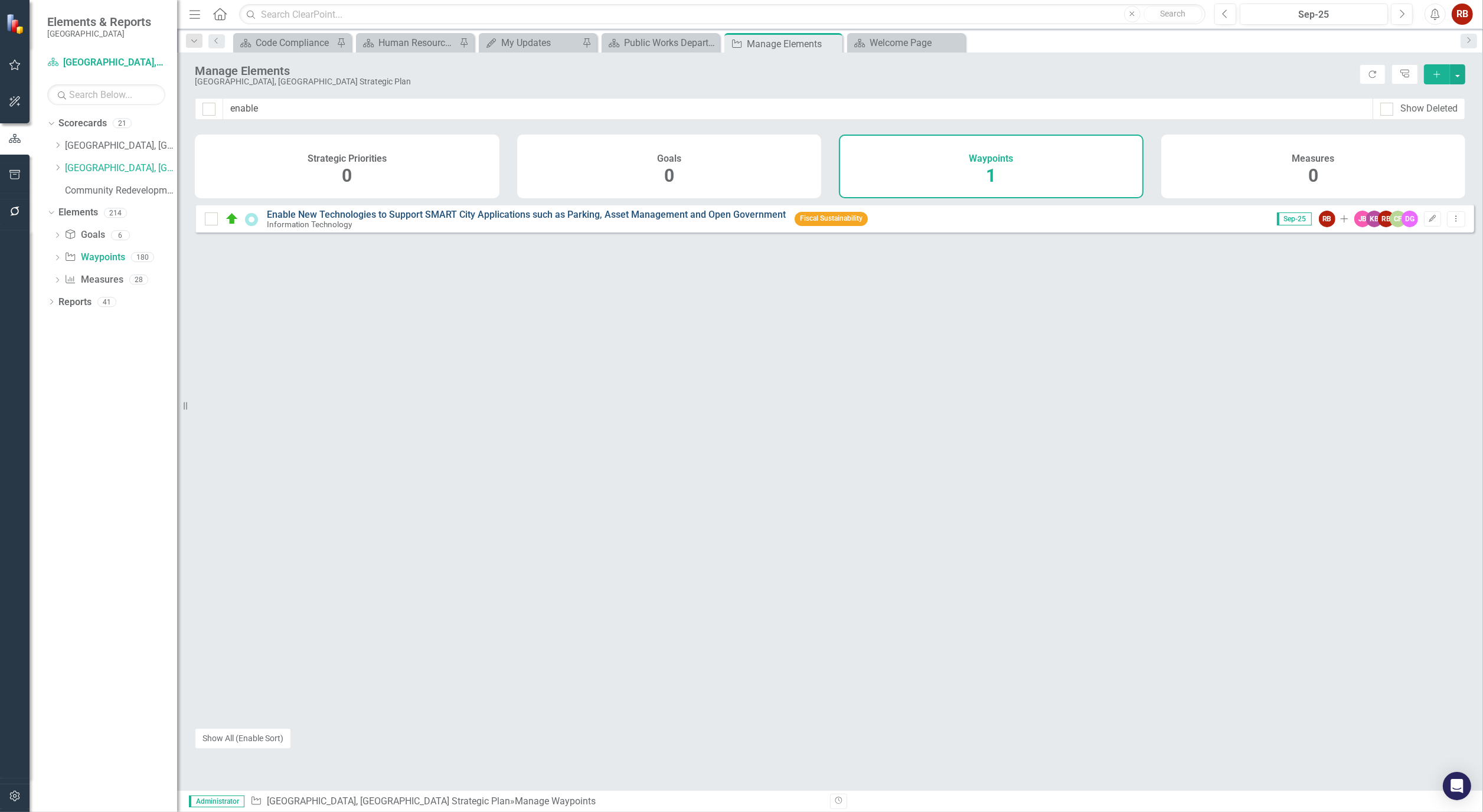
click at [503, 220] on link "Enable New Technologies to Support SMART City Applications such as Parking, Ass…" at bounding box center [526, 214] width 519 height 12
